Goal: Transaction & Acquisition: Purchase product/service

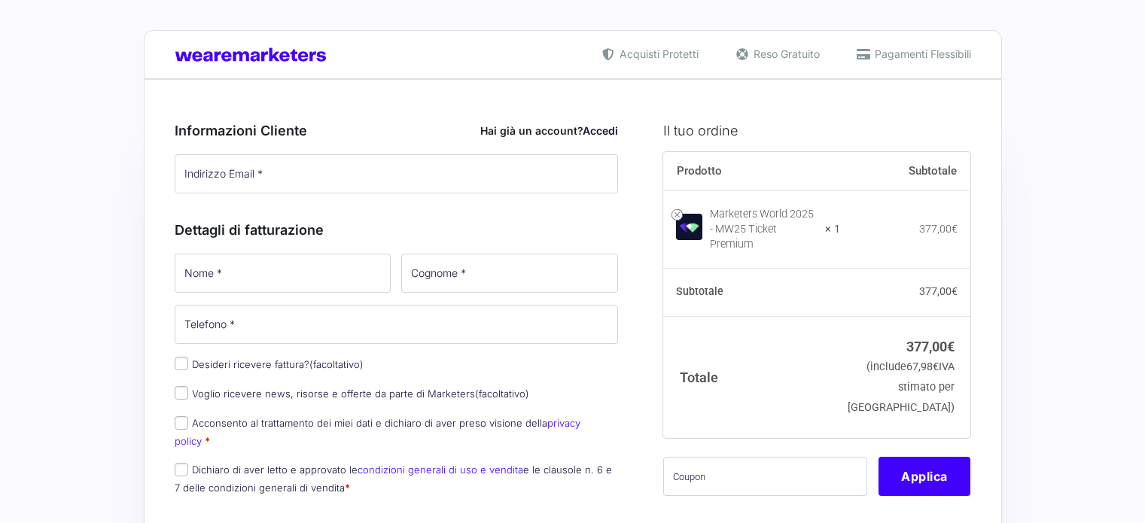
select select
click at [301, 165] on input "Indirizzo Email *" at bounding box center [397, 173] width 444 height 39
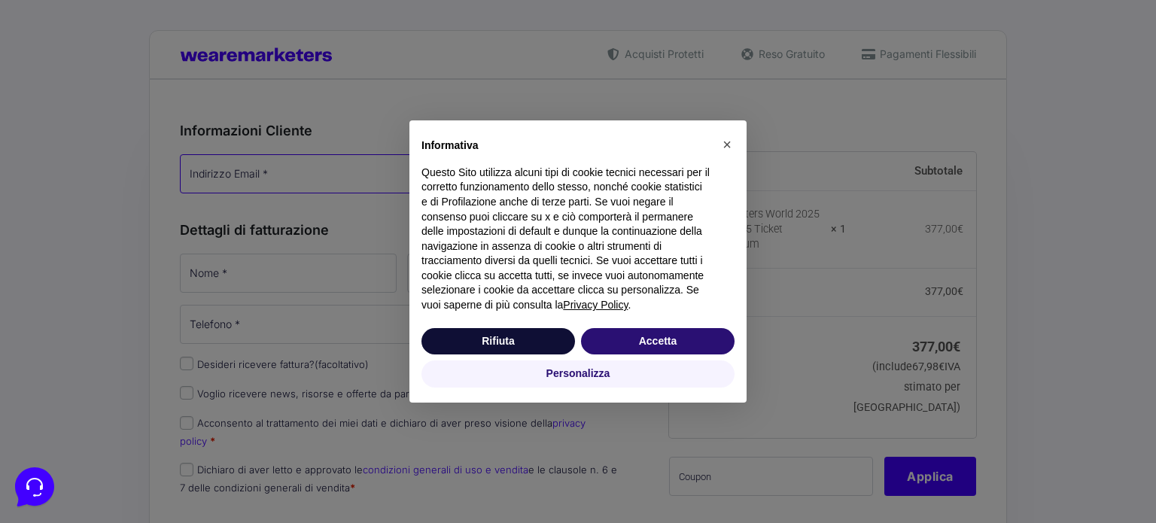
type input "[EMAIL_ADDRESS][DOMAIN_NAME]"
type input "[PERSON_NAME]"
type input "[PHONE_NUMBER]"
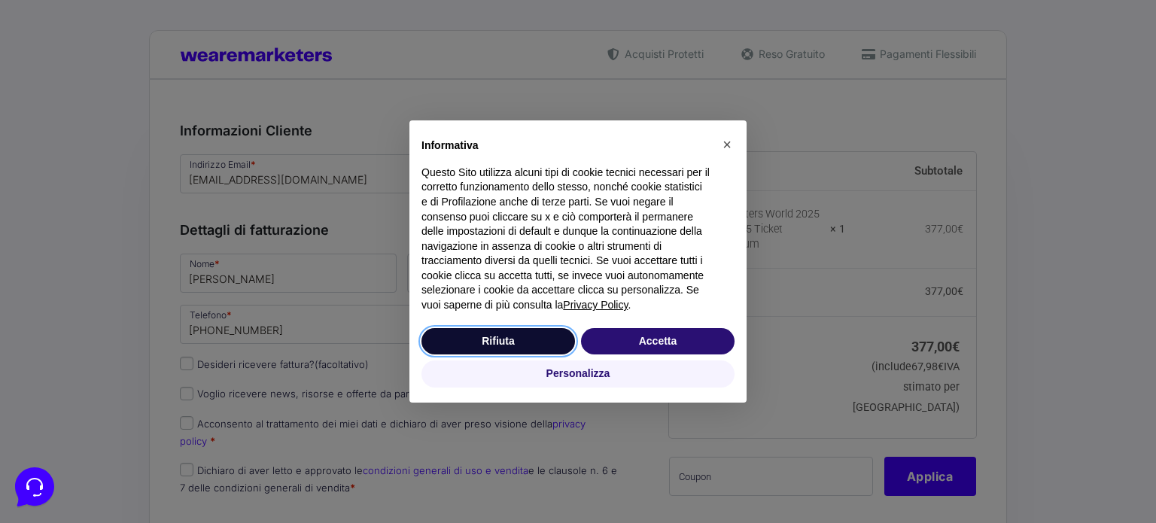
click at [507, 351] on button "Rifiuta" at bounding box center [499, 341] width 154 height 27
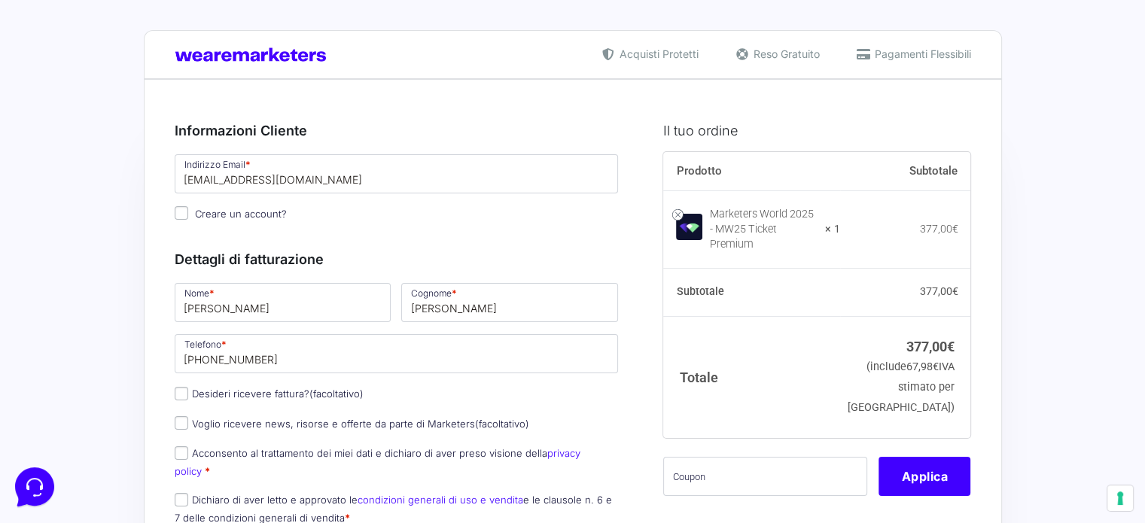
scroll to position [102, 0]
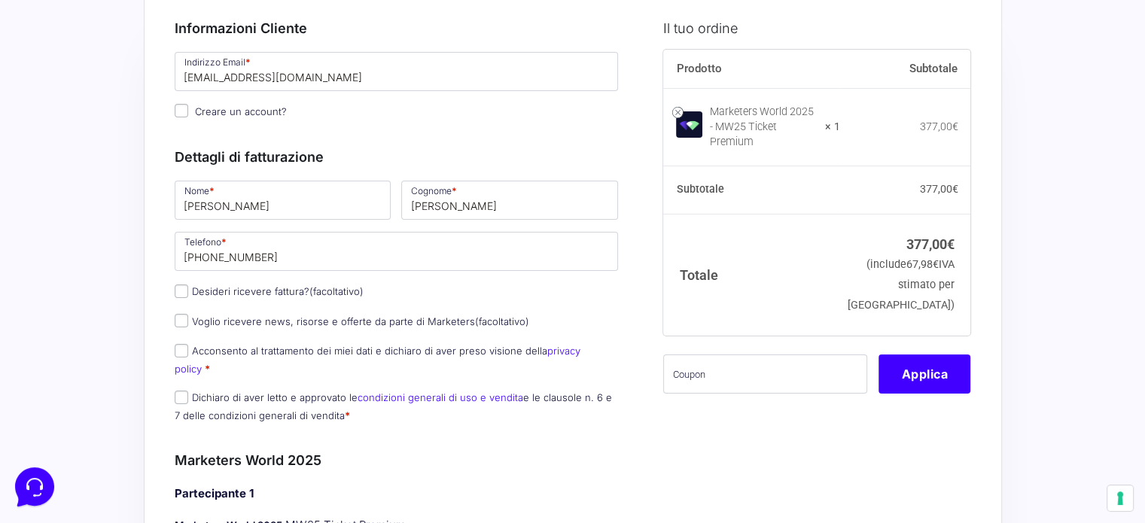
click at [334, 288] on span "(facoltativo)" at bounding box center [336, 291] width 54 height 12
click at [188, 288] on input "Desideri ricevere fattura? (facoltativo)" at bounding box center [182, 292] width 14 height 14
checkbox input "true"
select select "IT"
type input "0000000"
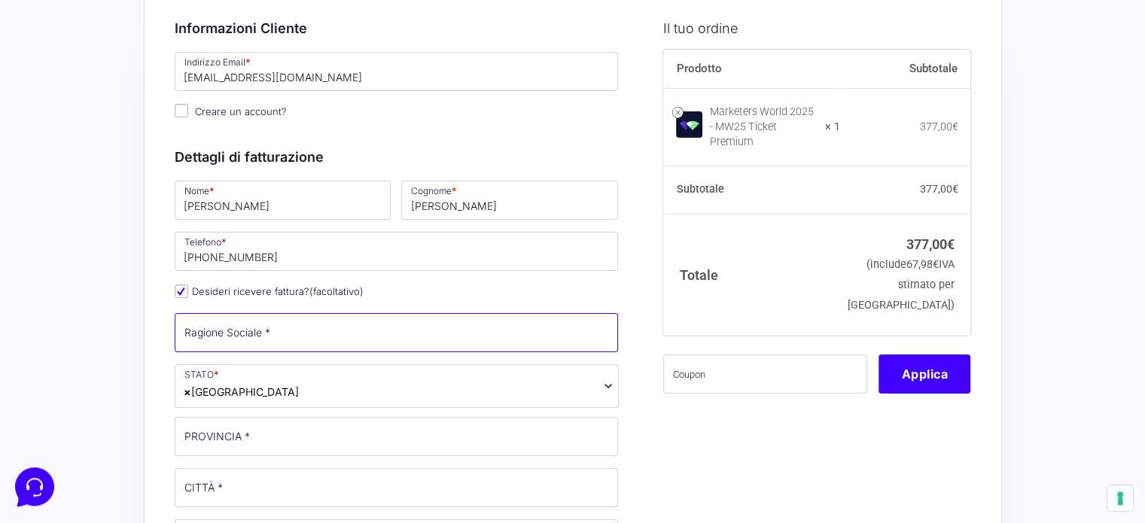
click at [280, 341] on input "Ragione Sociale *" at bounding box center [397, 332] width 444 height 39
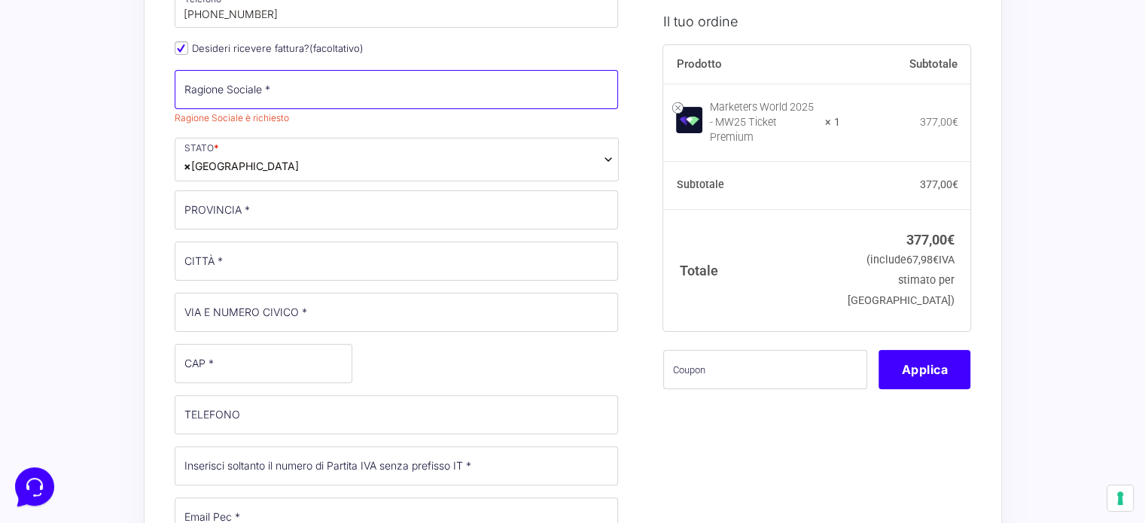
scroll to position [345, 0]
type input "e"
type input "[PERSON_NAME]"
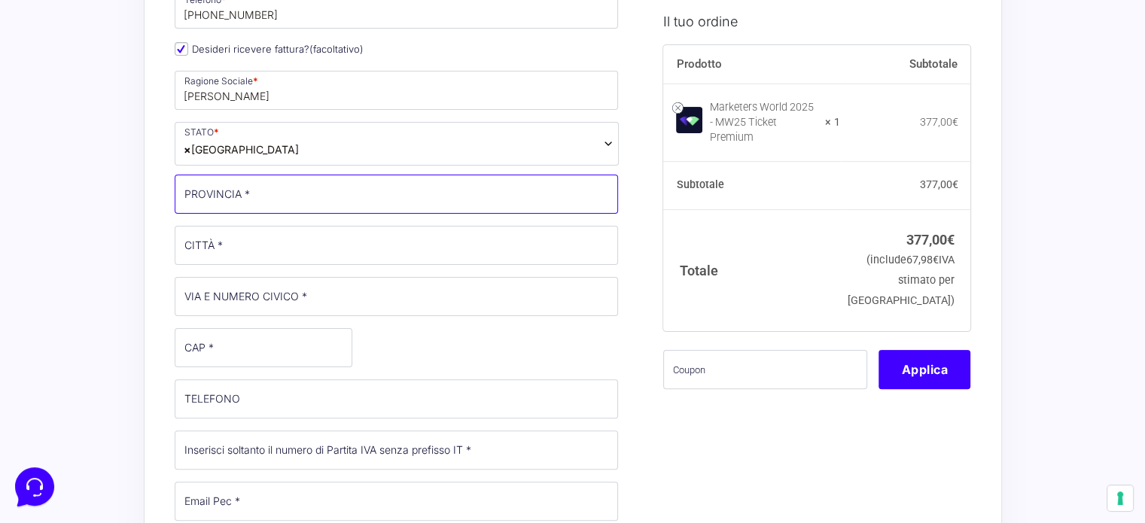
click at [250, 187] on input "PROVINCIA *" at bounding box center [397, 194] width 444 height 39
type input "TE"
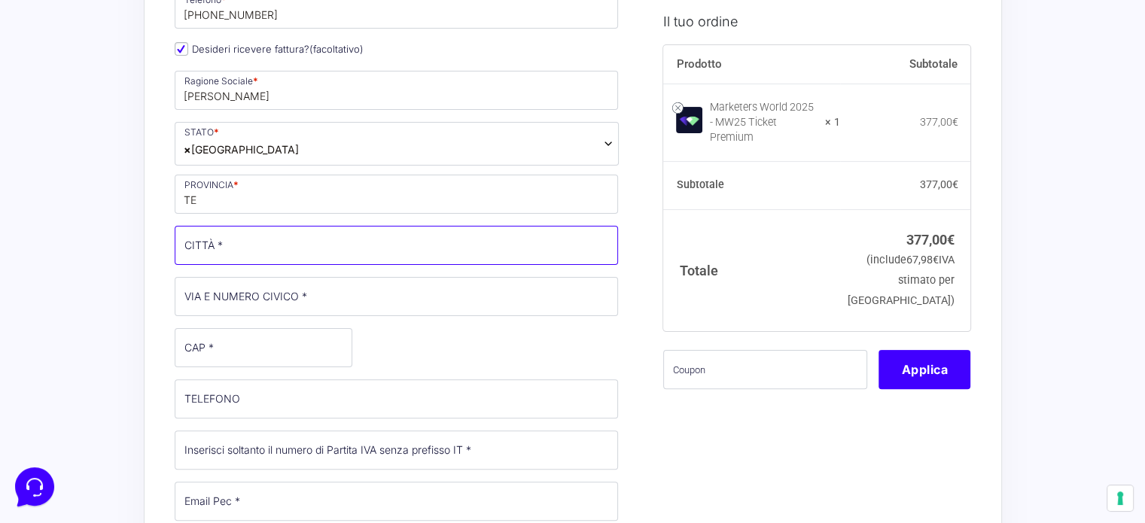
type input "Martinsicuro"
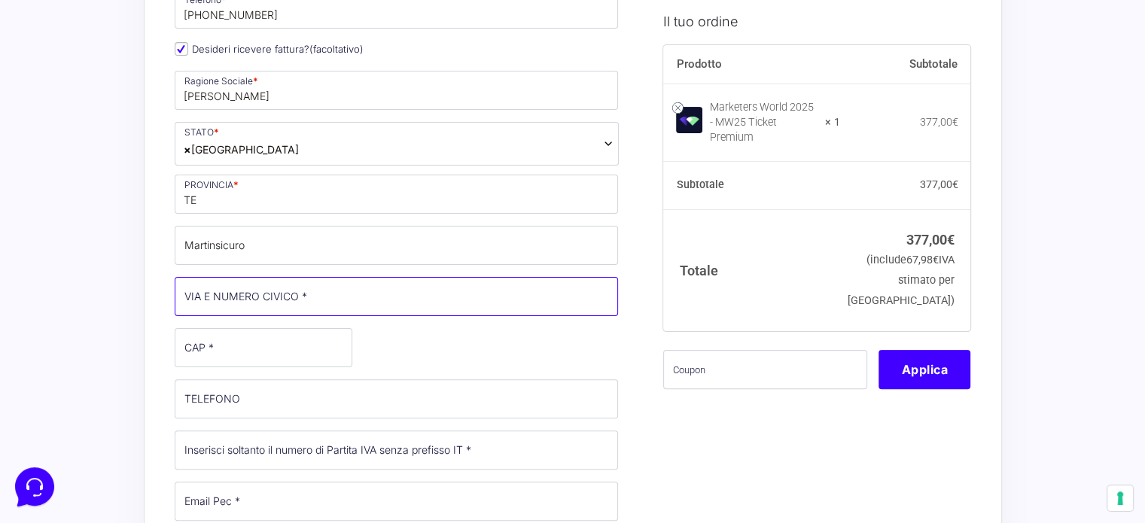
type input "[STREET_ADDRESS]"
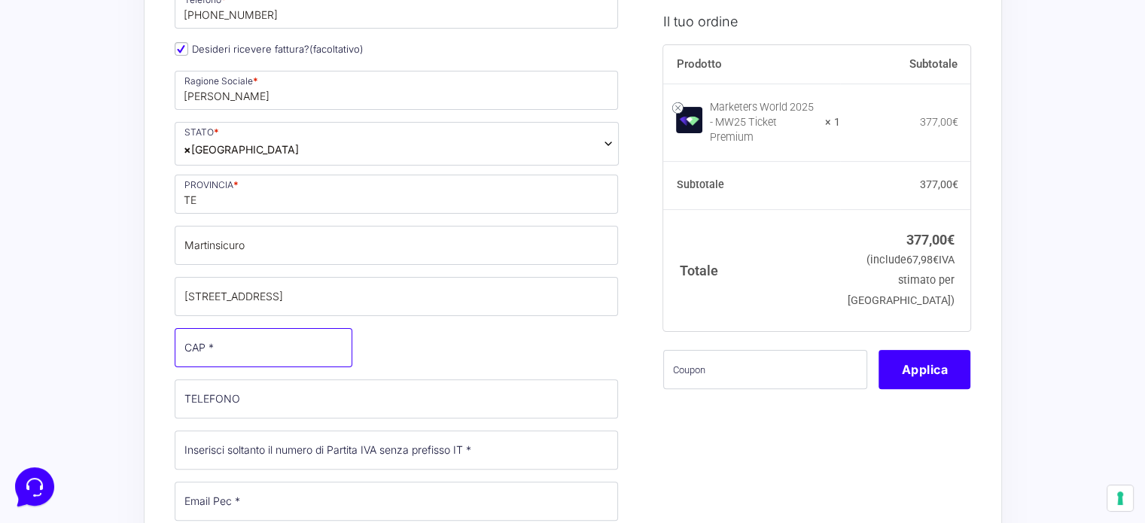
type input "64014"
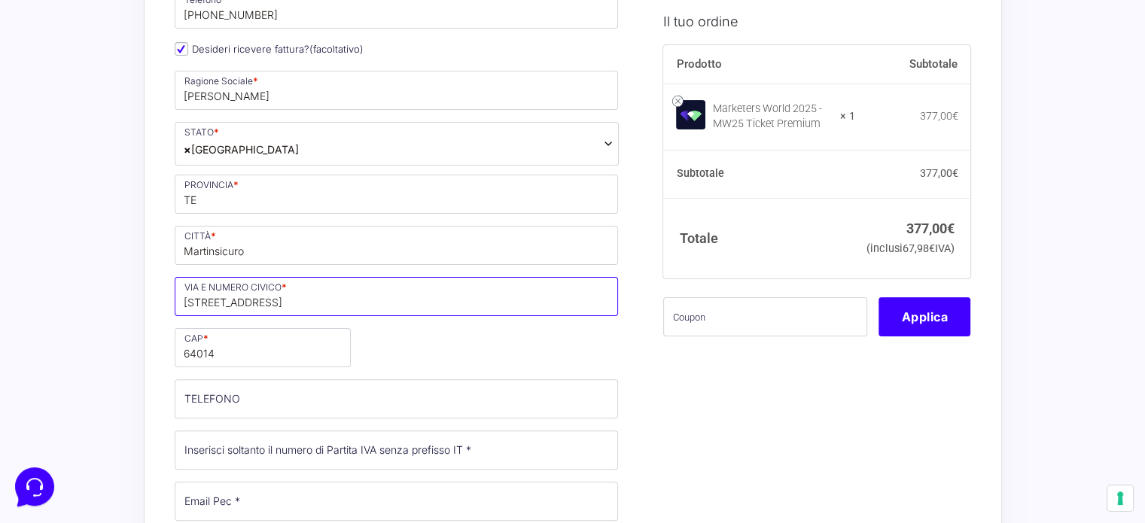
click at [280, 297] on input "[STREET_ADDRESS]" at bounding box center [397, 296] width 444 height 39
type input "V"
type input "t"
type input "Roma 270"
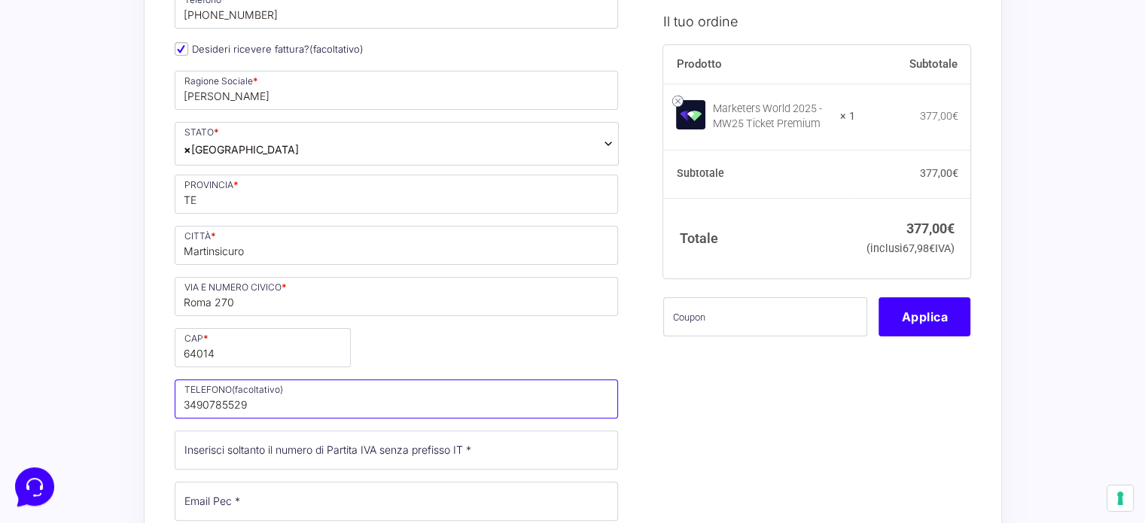
type input "3490785529"
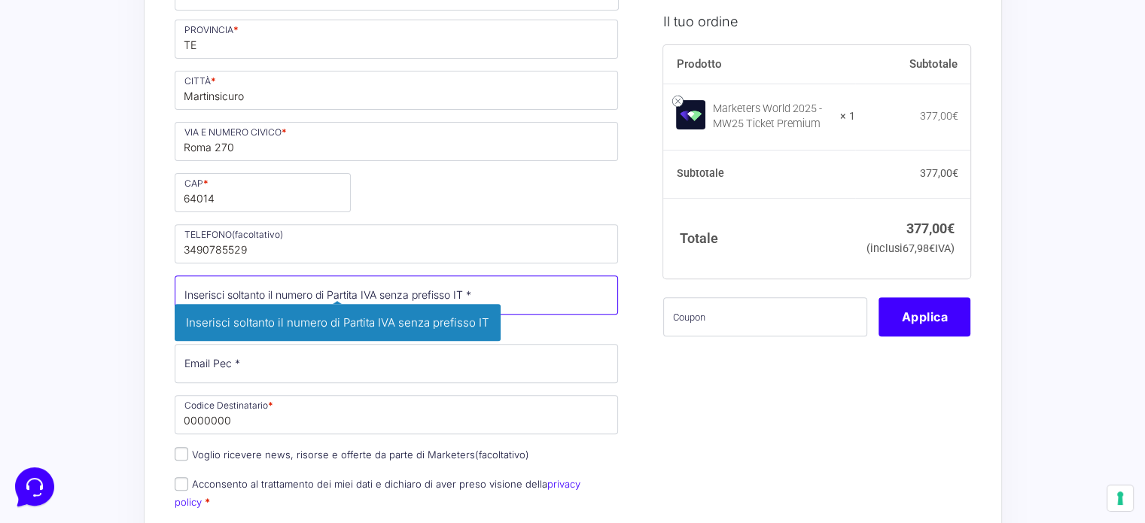
scroll to position [504, 0]
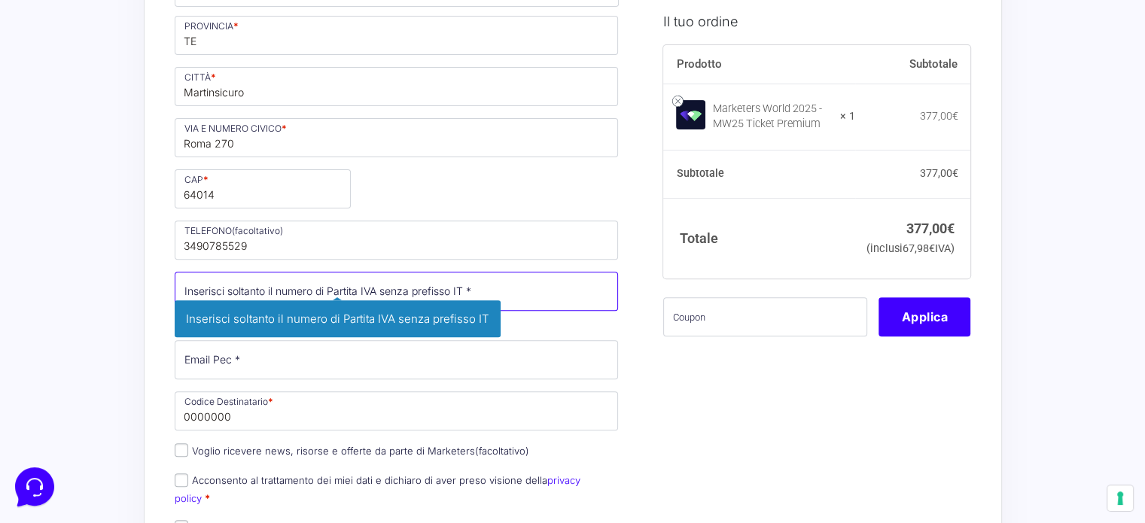
paste input "02131110674"
type input "02131110674"
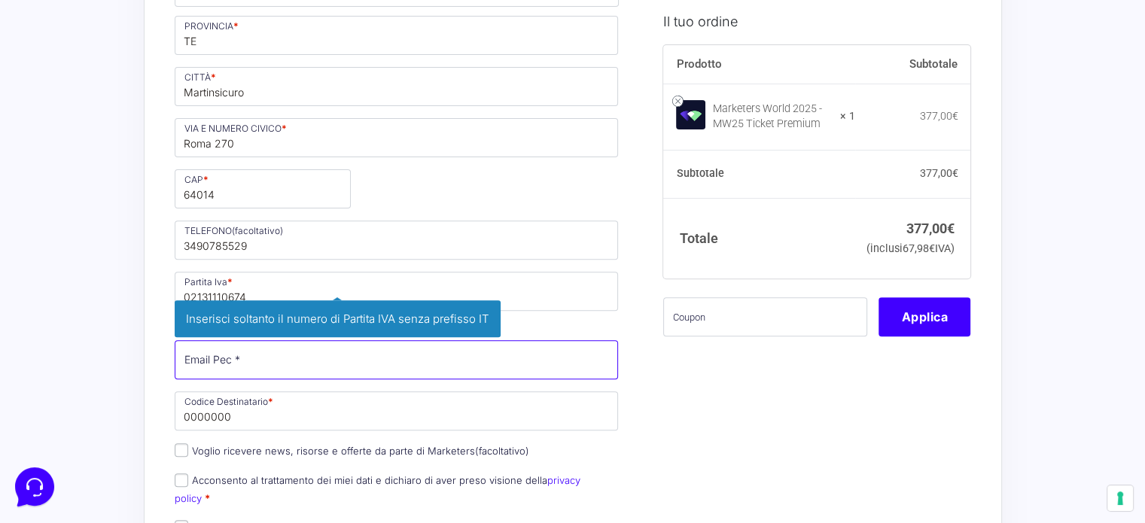
click at [229, 355] on p "Email Pec * Inserisci la tua casella di posta elettronica certificata." at bounding box center [396, 360] width 455 height 44
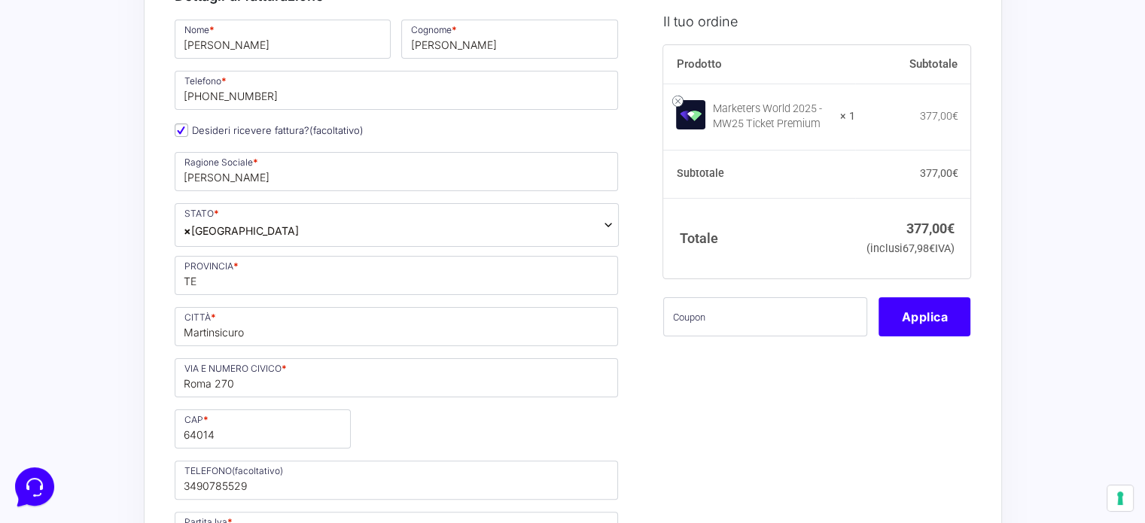
scroll to position [0, 0]
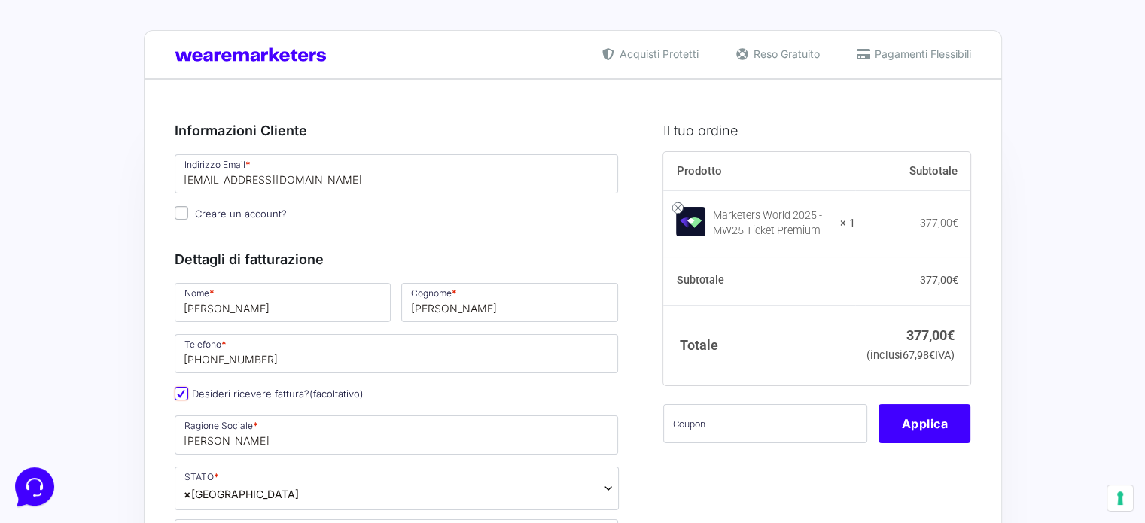
click at [185, 390] on input "Desideri ricevere fattura? (facoltativo)" at bounding box center [182, 394] width 14 height 14
checkbox input "false"
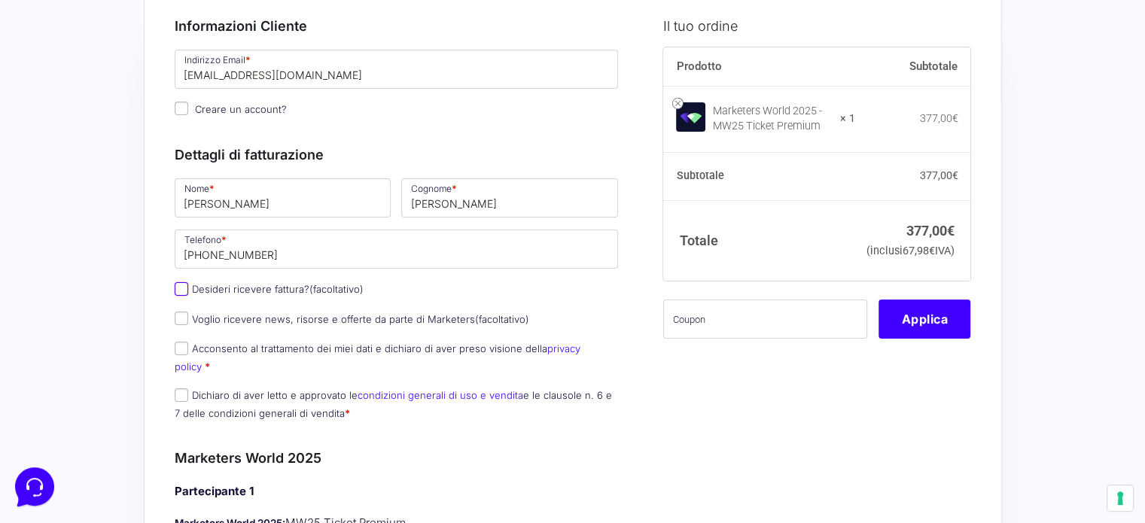
scroll to position [103, 0]
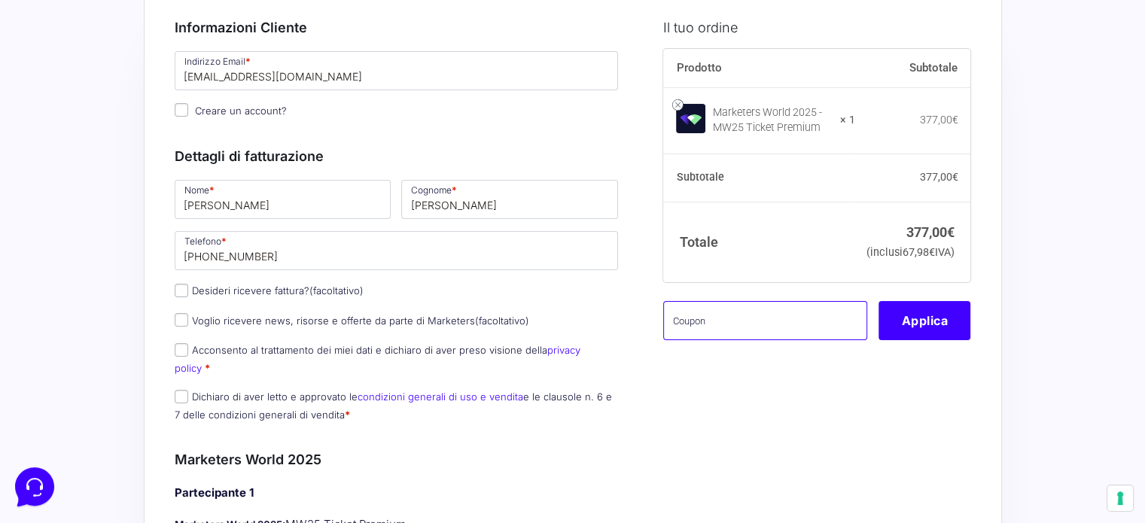
click at [786, 340] on input "text" at bounding box center [765, 320] width 204 height 39
type input "M"
type input "MONETIZZANDO15"
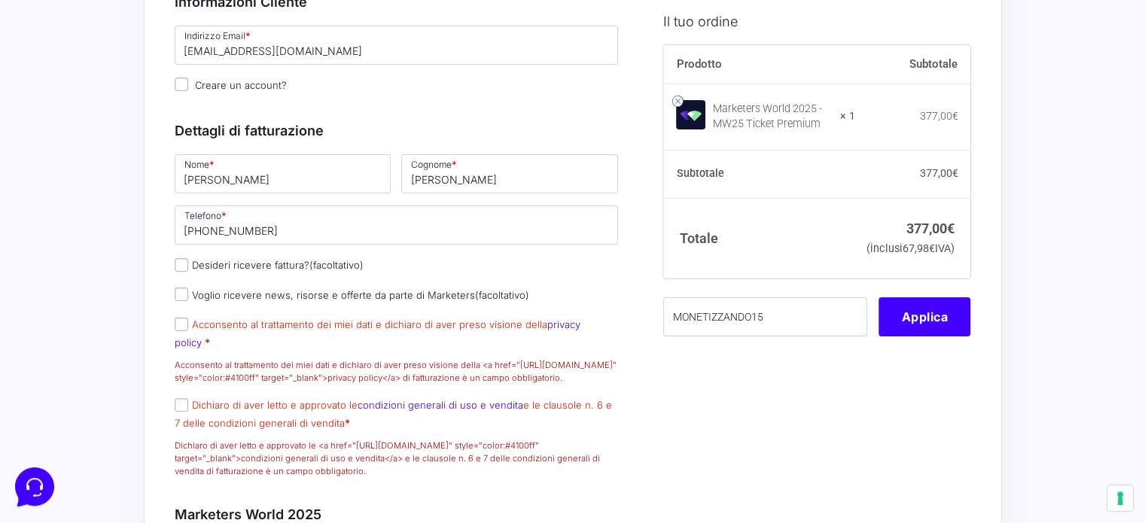
scroll to position [346, 0]
click at [172, 352] on p "Acconsento al trattamento dei miei dati e dichiaro di aver preso visione della …" at bounding box center [396, 348] width 455 height 73
click at [178, 421] on p "Dichiaro di aver letto e approvato le condizioni generali di uso e vendita e le…" at bounding box center [396, 436] width 455 height 86
click at [184, 330] on input "Acconsento al trattamento dei miei dati e dichiaro di aver preso visione della …" at bounding box center [182, 323] width 14 height 14
checkbox input "true"
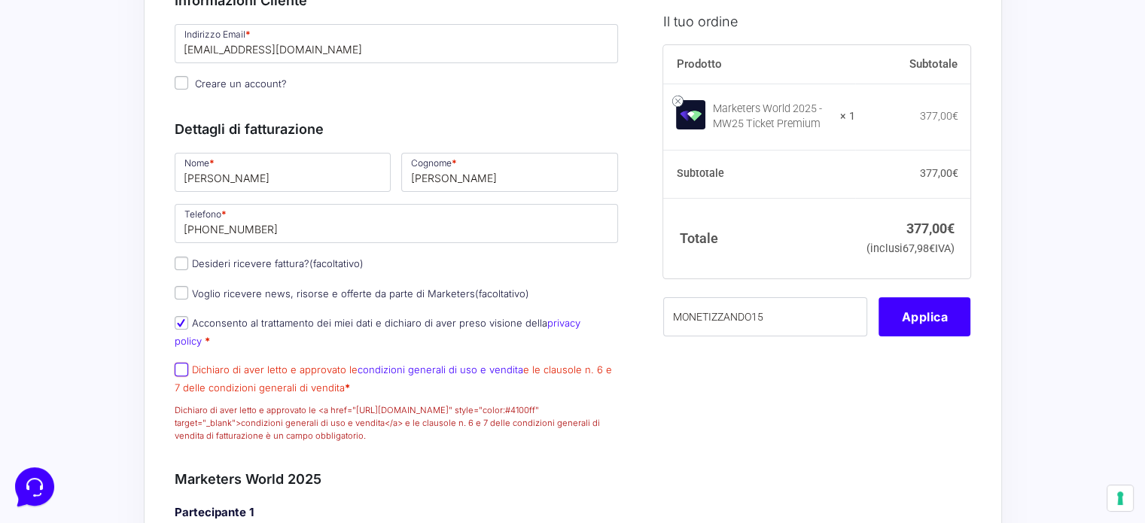
click at [184, 376] on input "Dichiaro di aver letto e approvato le condizioni generali di uso e vendita e le…" at bounding box center [182, 370] width 14 height 14
checkbox input "true"
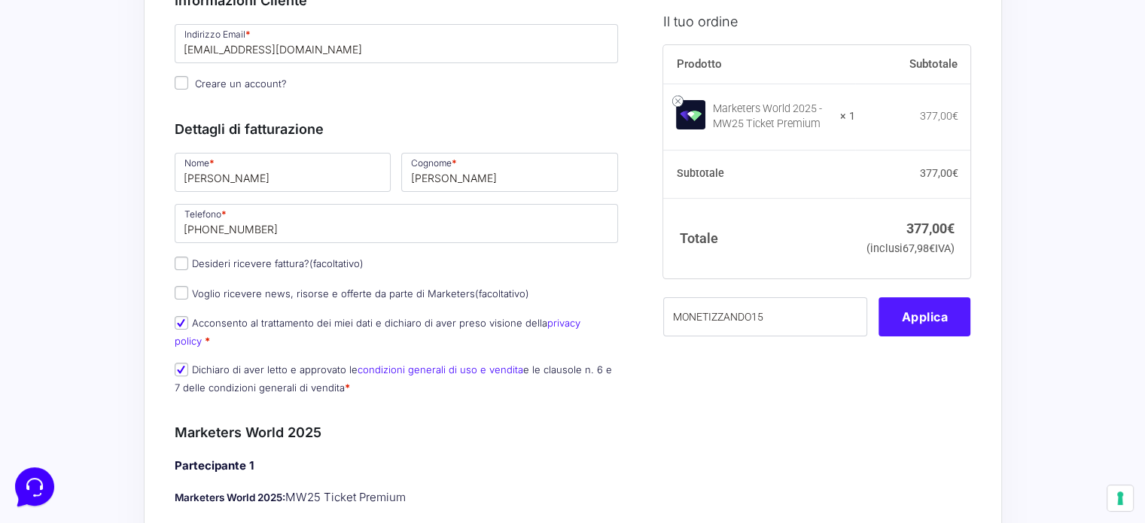
click at [931, 337] on button "Applica" at bounding box center [925, 317] width 92 height 39
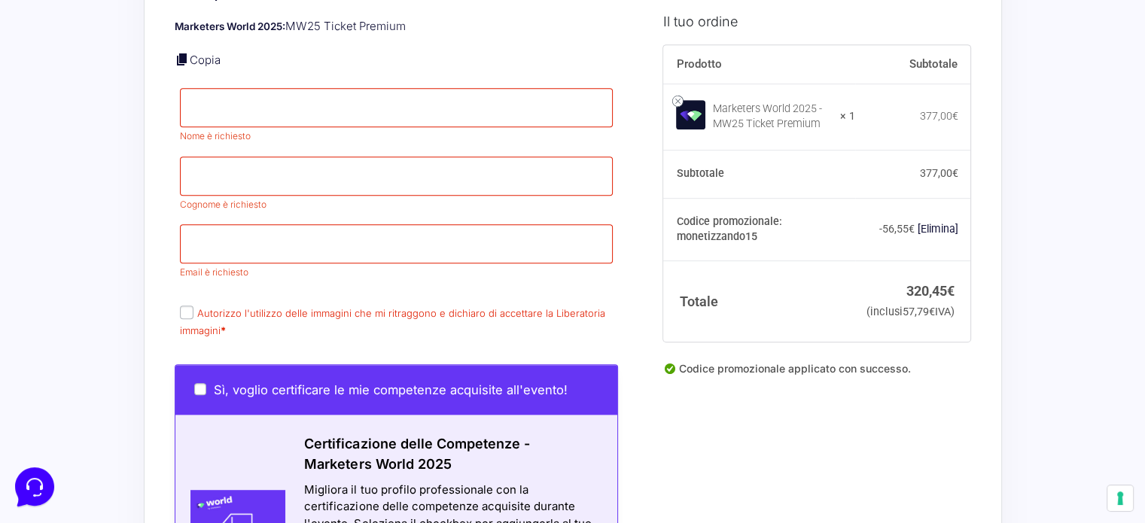
scroll to position [818, 0]
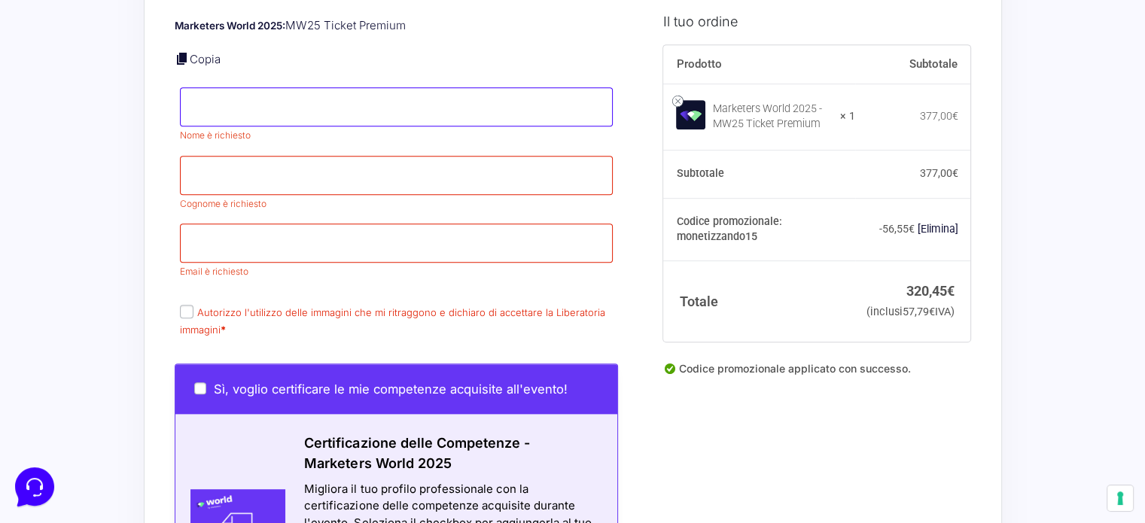
click at [278, 125] on input "Nome *" at bounding box center [397, 106] width 434 height 39
type input "[PERSON_NAME]"
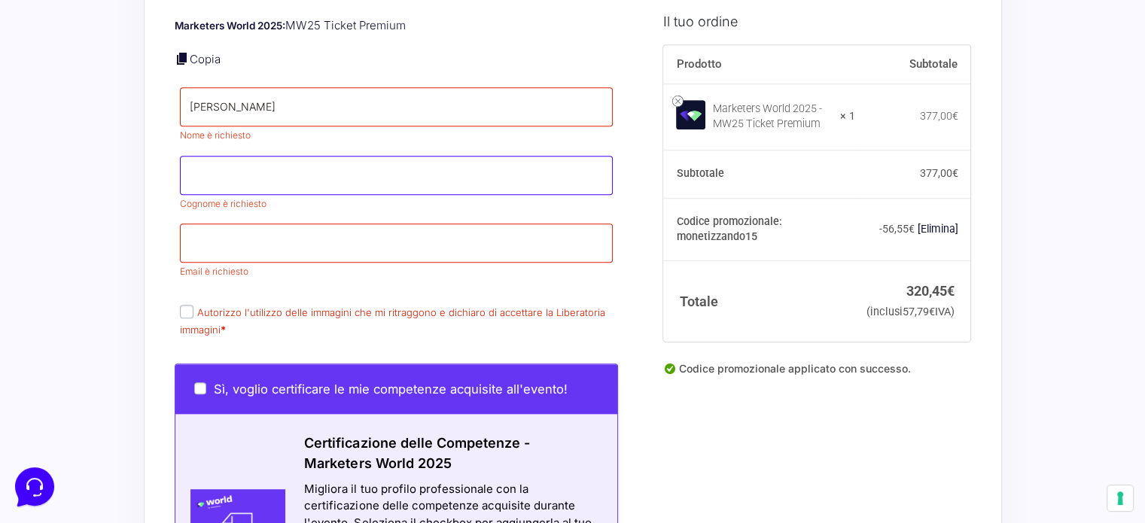
type input "[PERSON_NAME]"
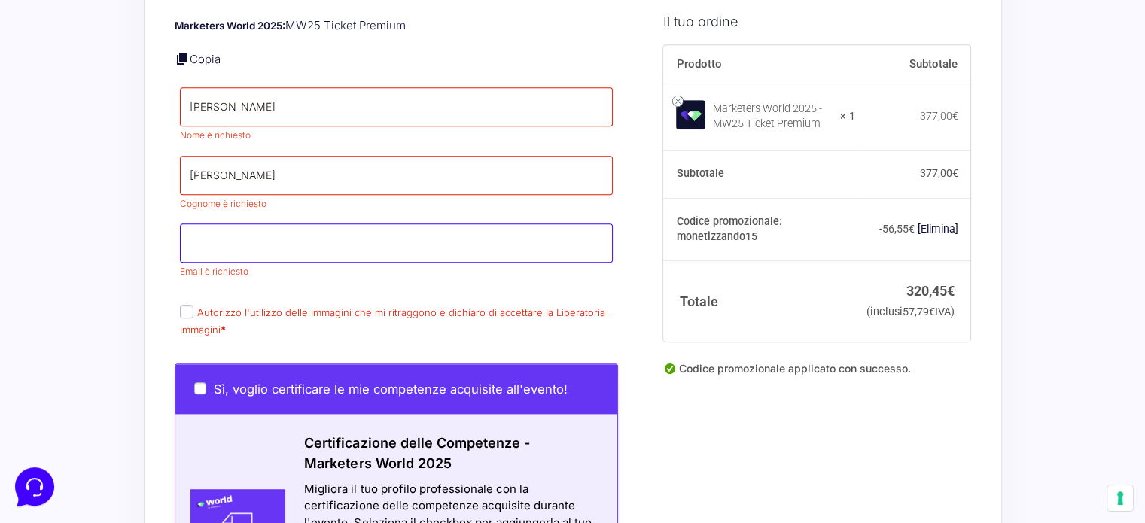
type input "[EMAIL_ADDRESS][DOMAIN_NAME]"
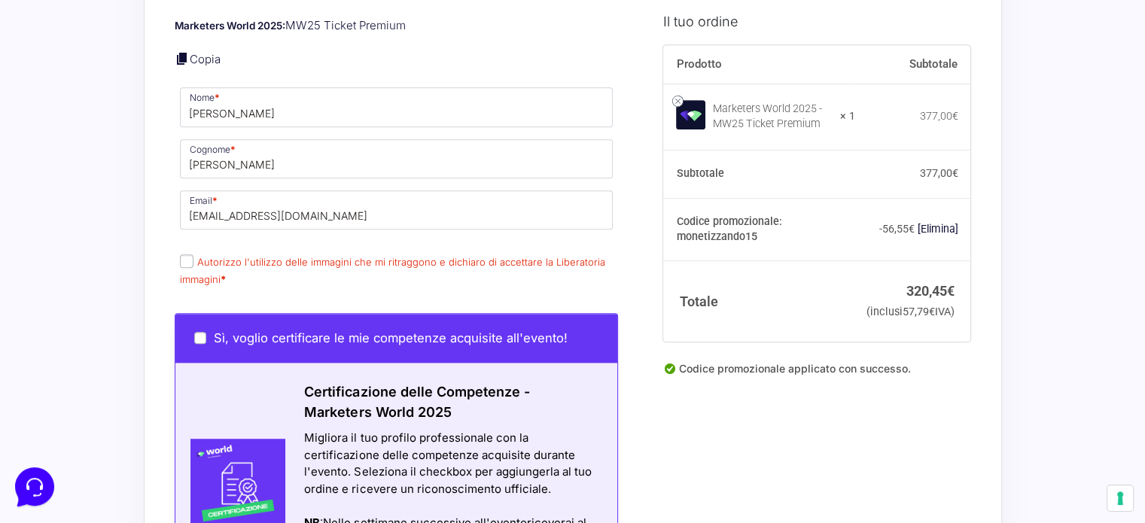
click at [187, 268] on input "Autorizzo l'utilizzo delle immagini che mi ritraggono e dichiaro di accettare l…" at bounding box center [187, 261] width 14 height 14
checkbox input "true"
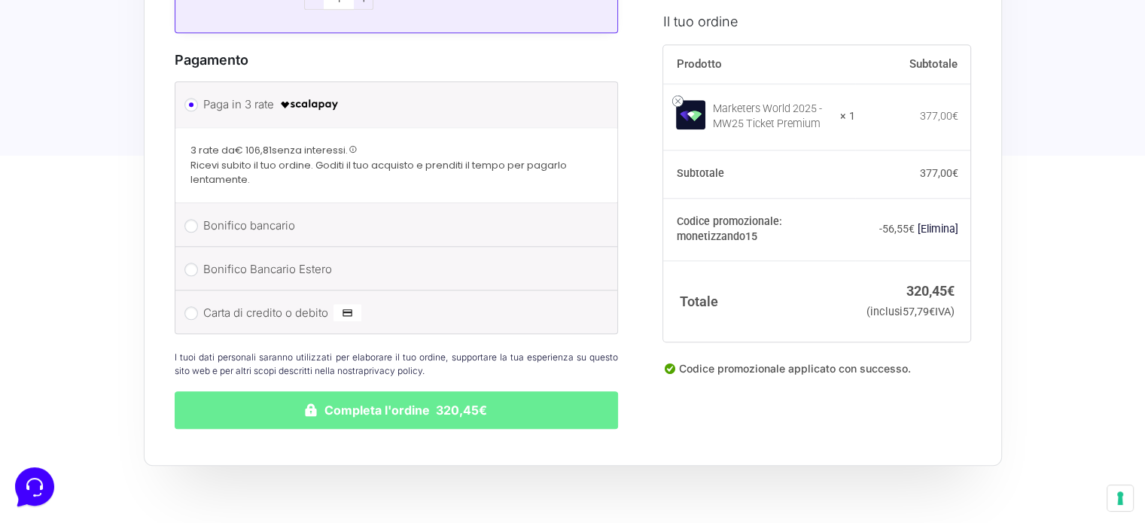
scroll to position [1400, 0]
click at [225, 236] on label "Bonifico bancario" at bounding box center [394, 226] width 382 height 23
click at [191, 218] on li "Bonifico bancario Effettua il pagamento con questi dati. IBAN: [FINANCIAL_ID] I…" at bounding box center [396, 225] width 443 height 44
click at [190, 231] on input "Bonifico bancario" at bounding box center [191, 226] width 14 height 14
radio input "true"
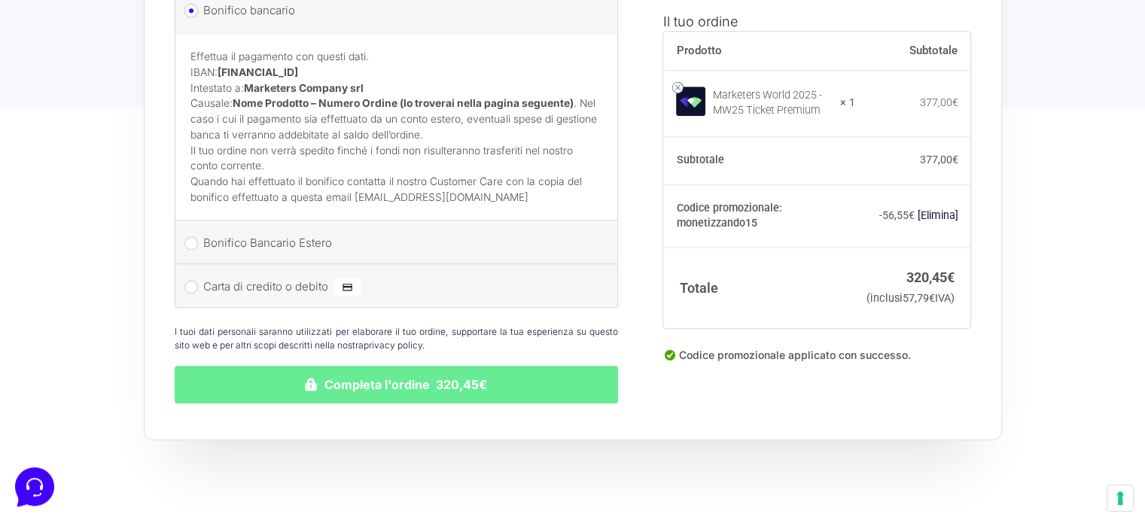
scroll to position [1539, 0]
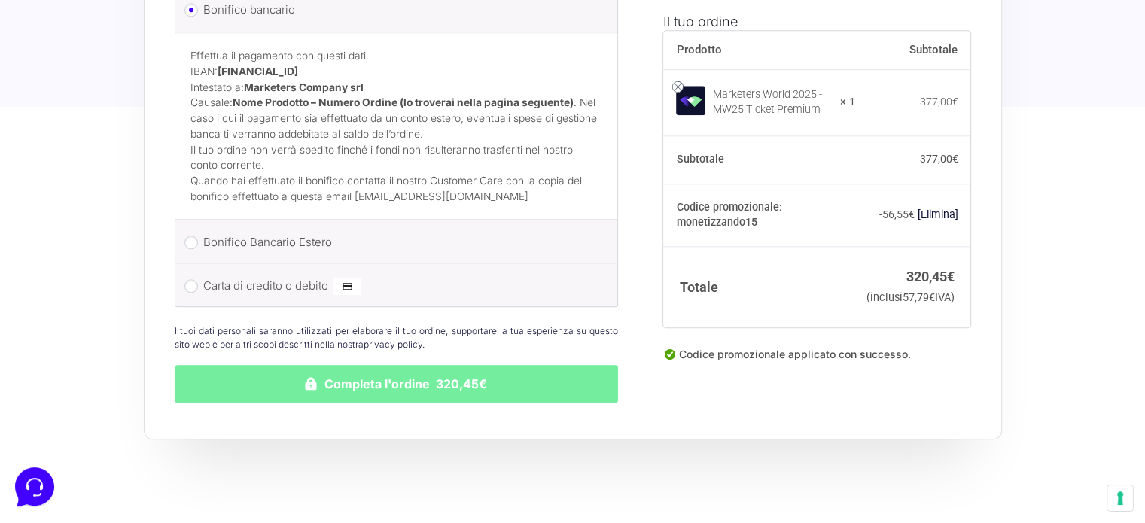
click at [410, 388] on button "Completa l'ordine 320,45€" at bounding box center [397, 384] width 444 height 38
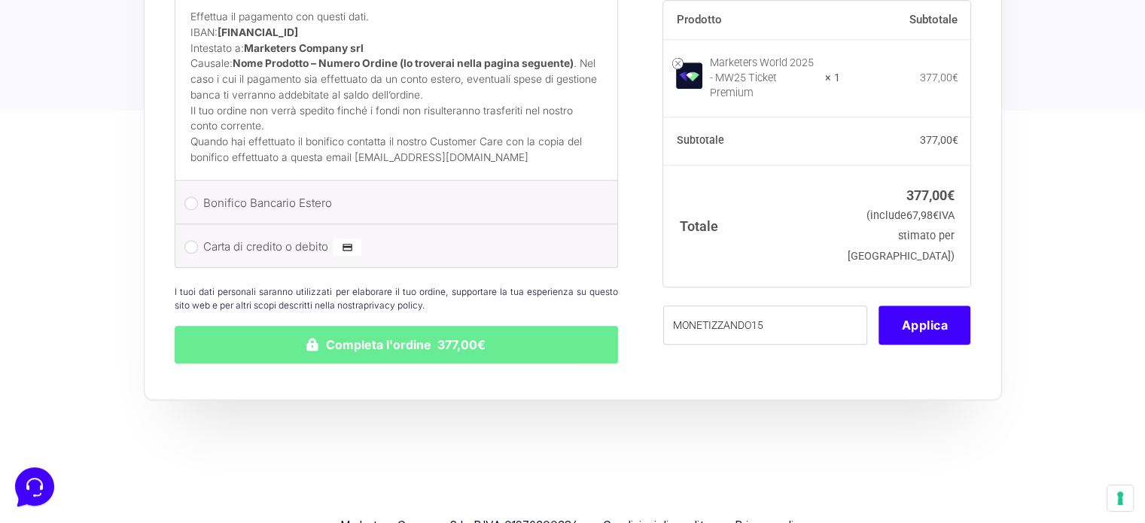
scroll to position [1391, 0]
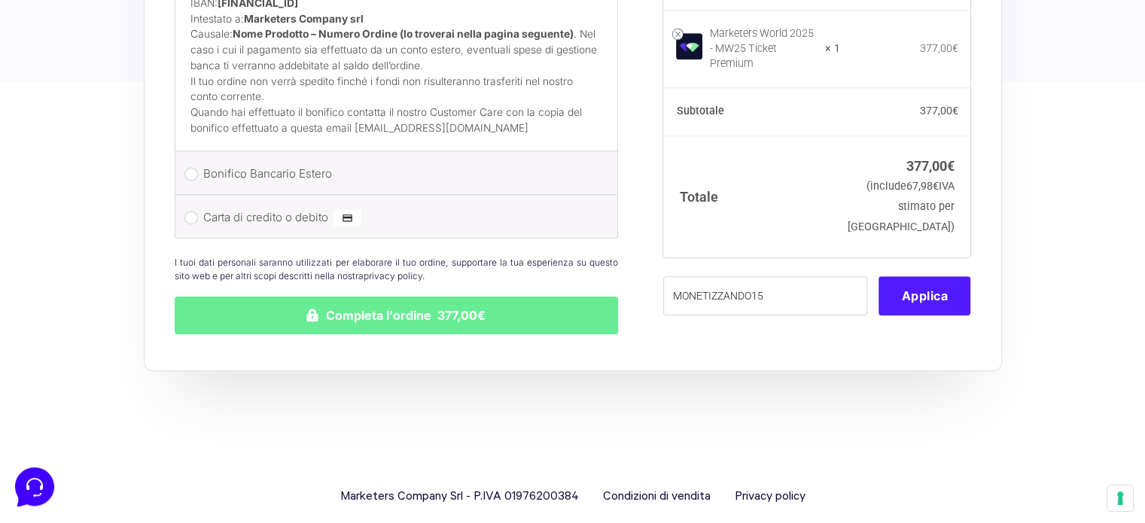
click at [934, 276] on button "Applica" at bounding box center [925, 295] width 92 height 39
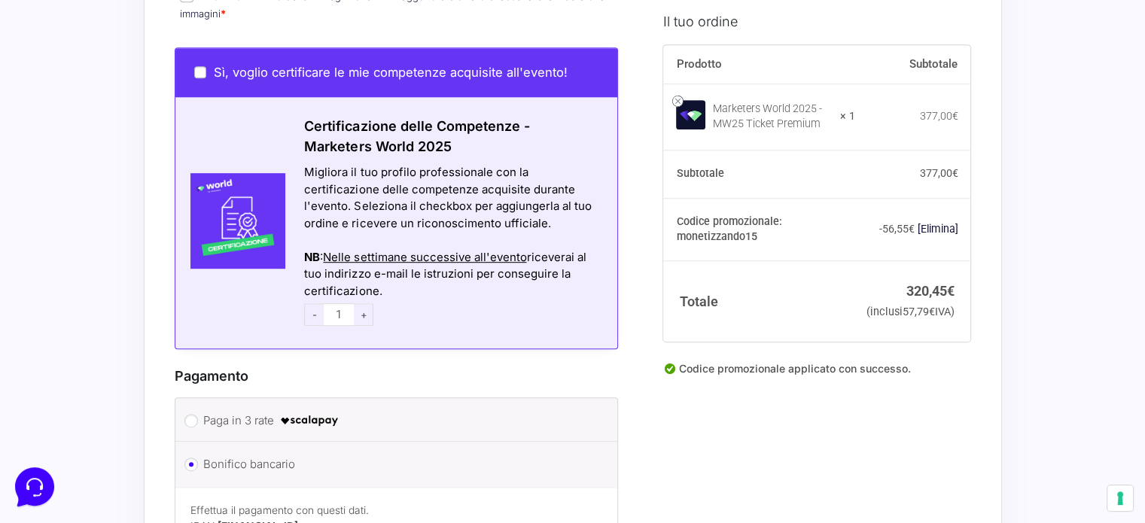
scroll to position [1063, 0]
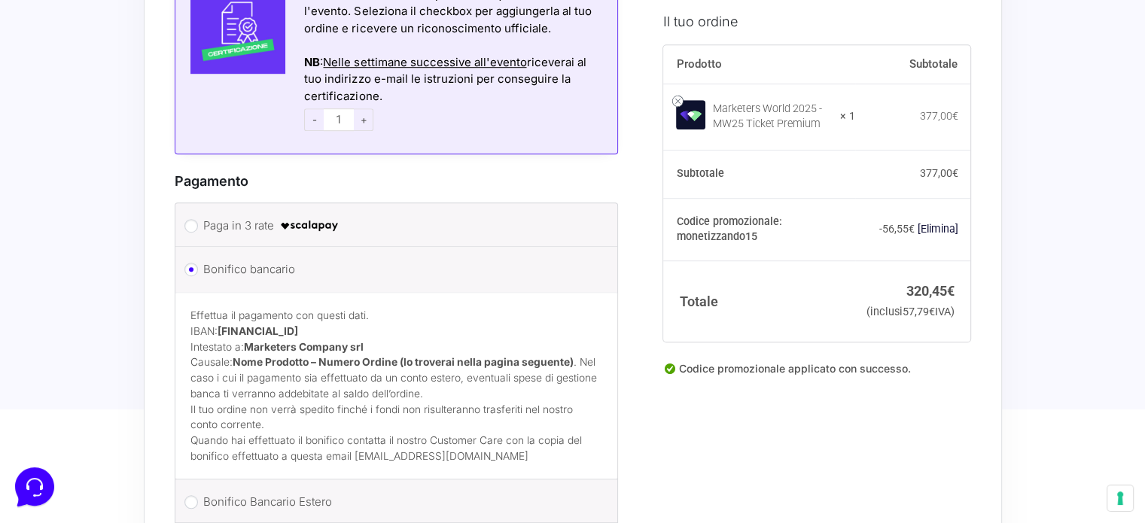
click at [289, 325] on strong "[FINANCIAL_ID]" at bounding box center [258, 331] width 81 height 12
copy strong "[FINANCIAL_ID]"
drag, startPoint x: 718, startPoint y: 123, endPoint x: 825, endPoint y: 129, distance: 107.0
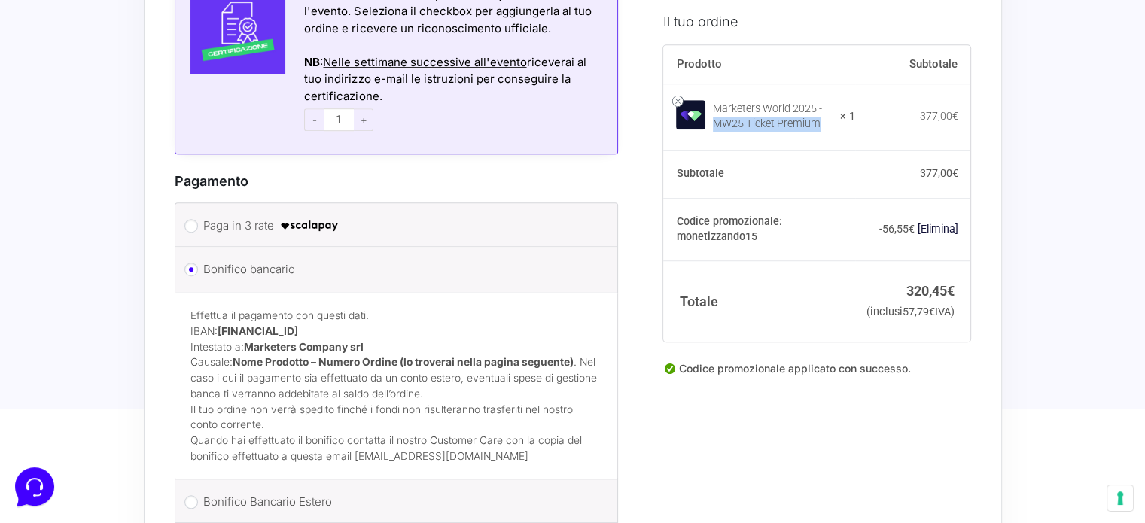
click at [825, 129] on div "Marketers World 2025 - MW25 Ticket Premium" at bounding box center [771, 117] width 117 height 30
copy div "MW25 Ticket Premium"
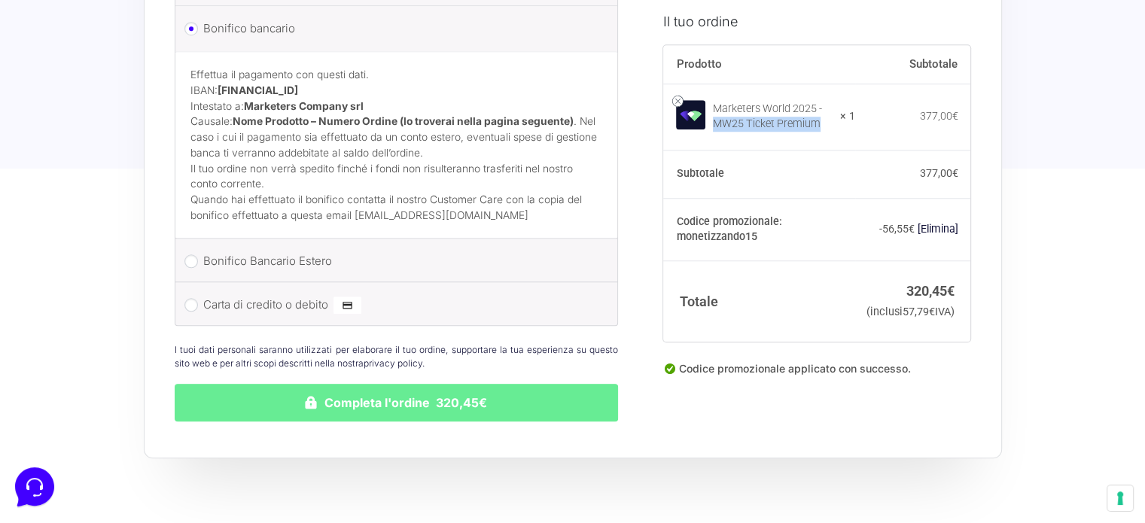
scroll to position [1304, 0]
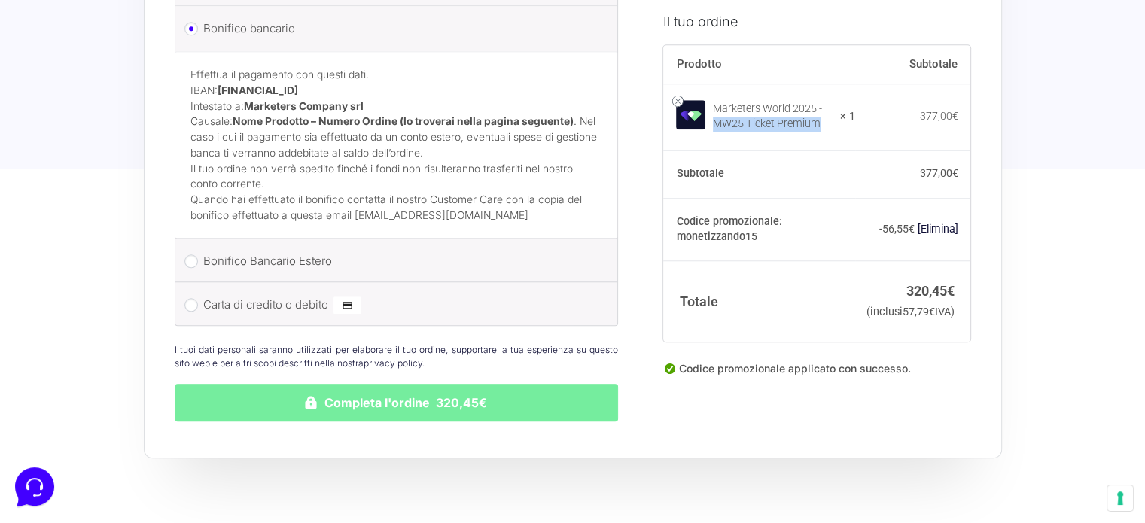
click at [388, 384] on button "Completa l'ordine 320,45€" at bounding box center [397, 403] width 444 height 38
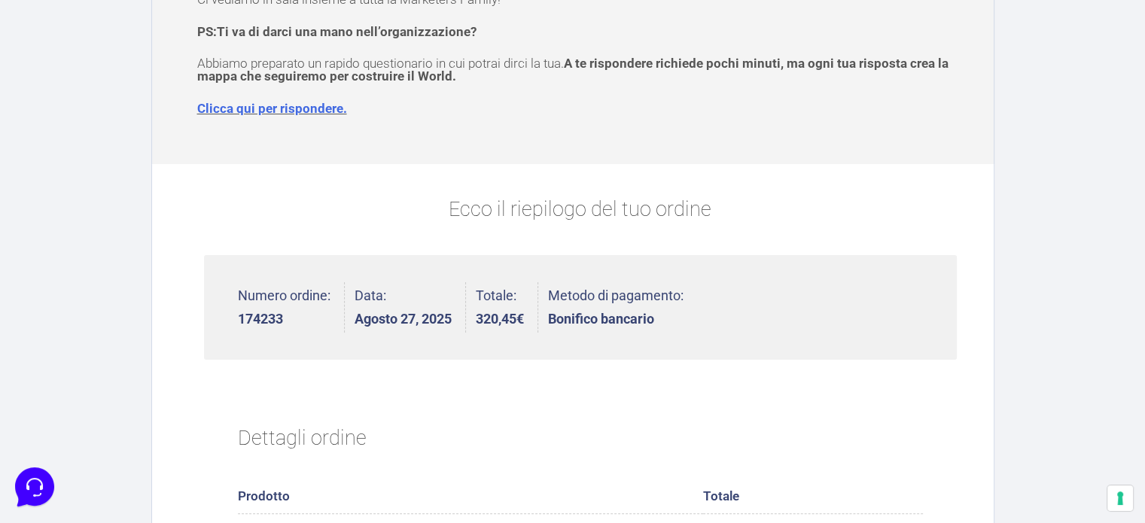
scroll to position [222, 0]
